Goal: Obtain resource: Download file/media

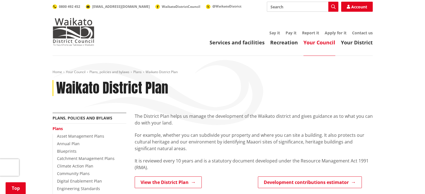
scroll to position [140, 0]
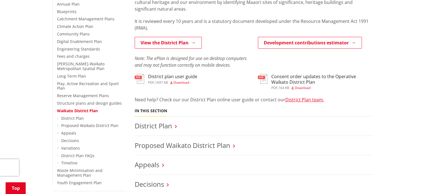
click at [163, 42] on link "View the District Plan" at bounding box center [168, 43] width 67 height 12
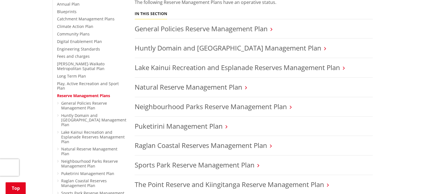
scroll to position [195, 0]
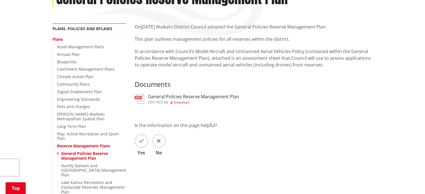
scroll to position [140, 0]
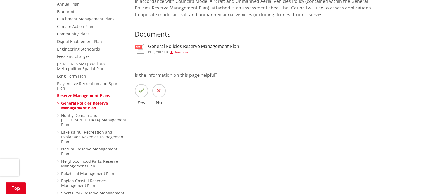
click at [183, 52] on span "Download" at bounding box center [181, 52] width 16 height 5
